Goal: Check status: Check status

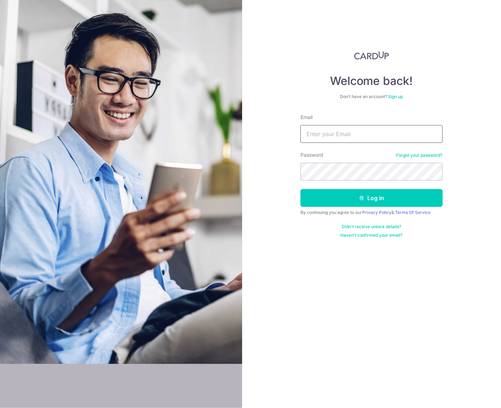
click at [374, 132] on input "Email" at bounding box center [371, 134] width 142 height 18
type input "[EMAIL_ADDRESS][DOMAIN_NAME]"
click at [300, 189] on button "Log in" at bounding box center [371, 198] width 142 height 18
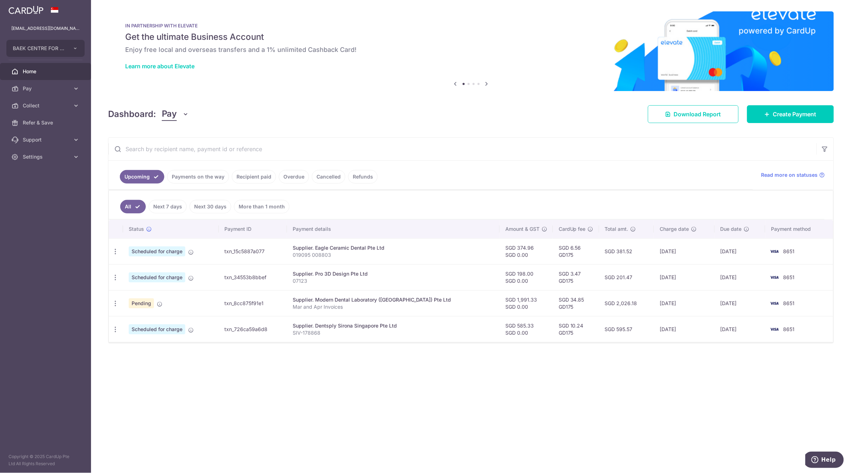
click at [186, 177] on link "Payments on the way" at bounding box center [198, 177] width 62 height 14
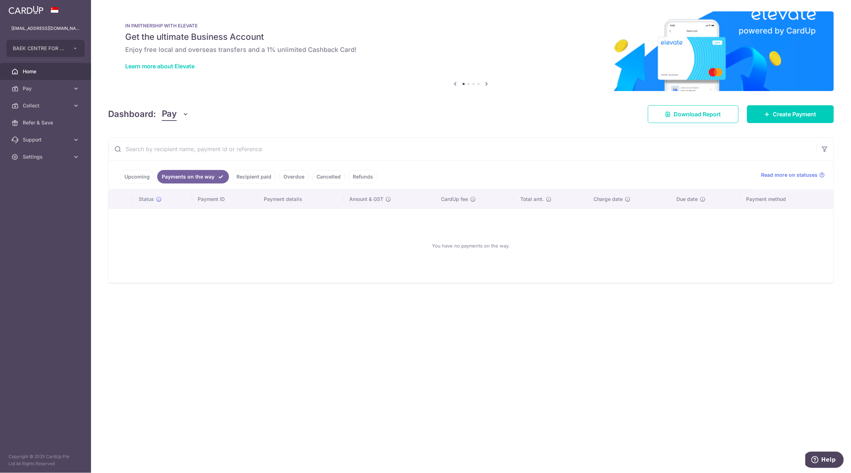
click at [136, 178] on link "Upcoming" at bounding box center [137, 177] width 34 height 14
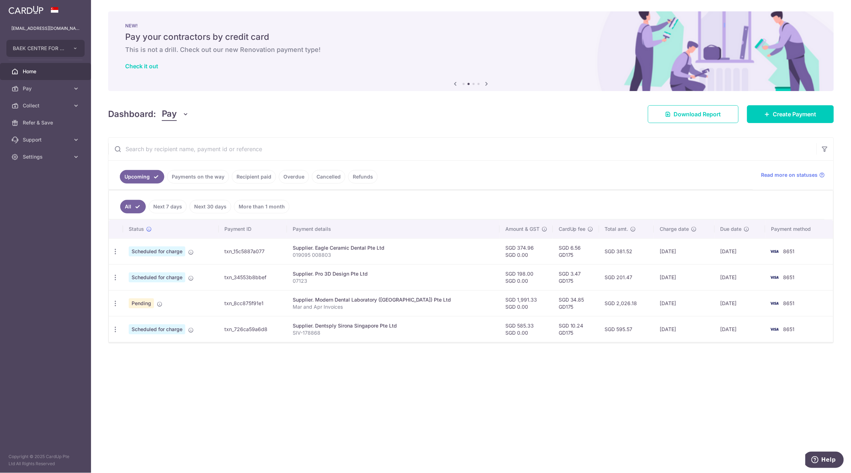
click at [210, 177] on link "Payments on the way" at bounding box center [198, 177] width 62 height 14
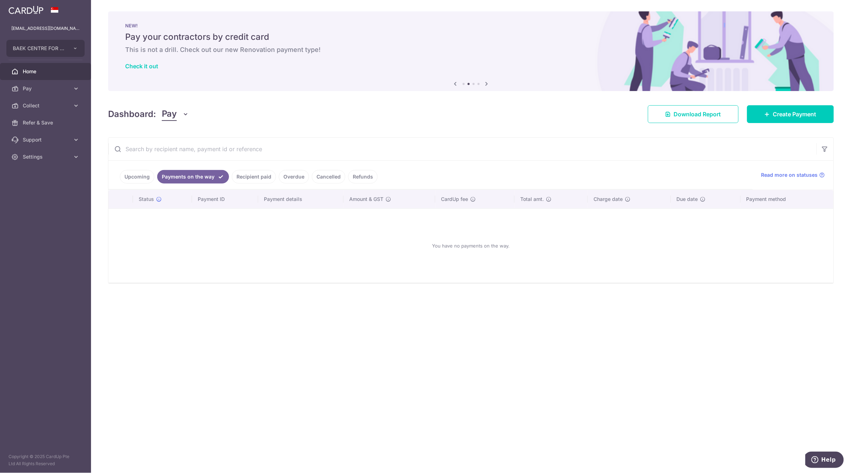
click at [249, 176] on link "Recipient paid" at bounding box center [254, 177] width 44 height 14
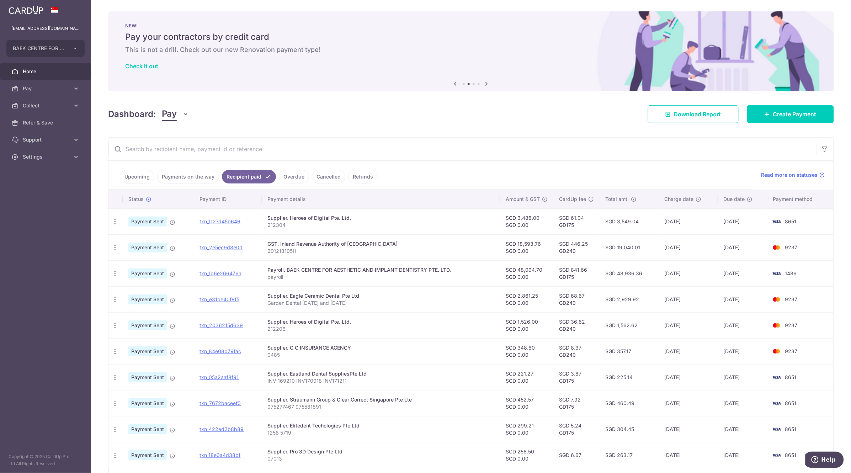
click at [141, 178] on link "Upcoming" at bounding box center [137, 177] width 34 height 14
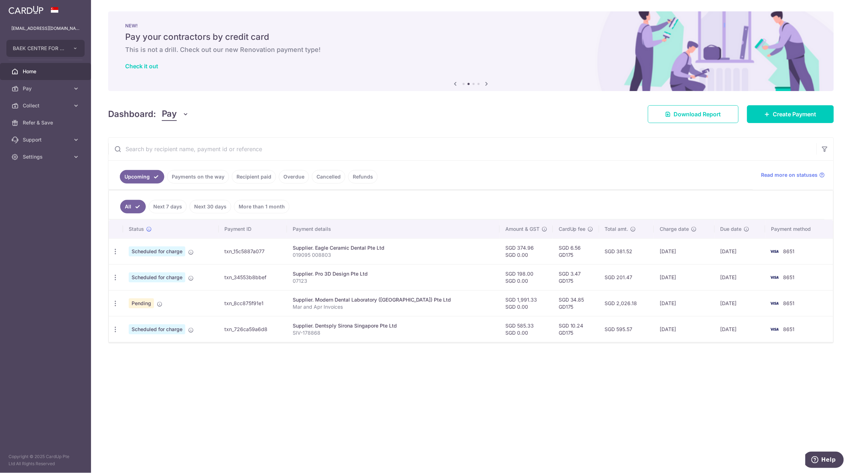
click at [186, 178] on link "Payments on the way" at bounding box center [198, 177] width 62 height 14
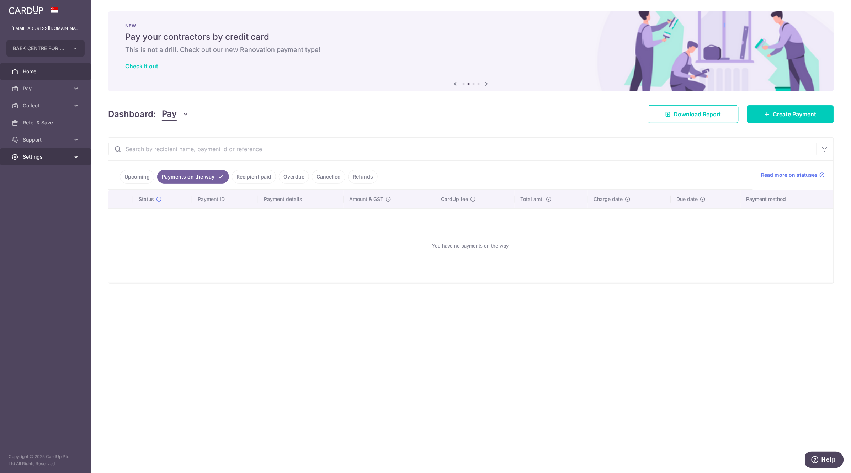
click at [79, 155] on icon at bounding box center [76, 156] width 7 height 7
click at [33, 194] on span "Logout" at bounding box center [46, 190] width 47 height 7
